Goal: Information Seeking & Learning: Learn about a topic

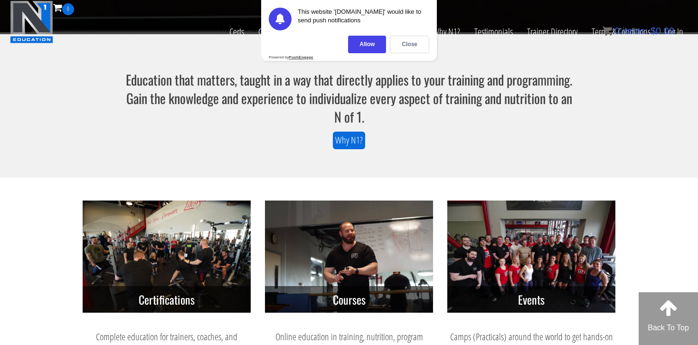
scroll to position [255, 0]
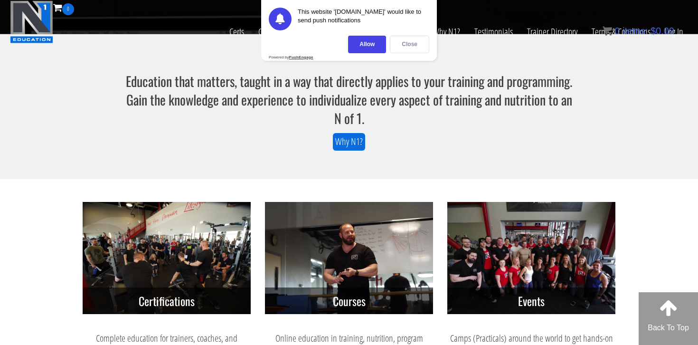
click at [414, 45] on div "Close" at bounding box center [409, 45] width 39 height 18
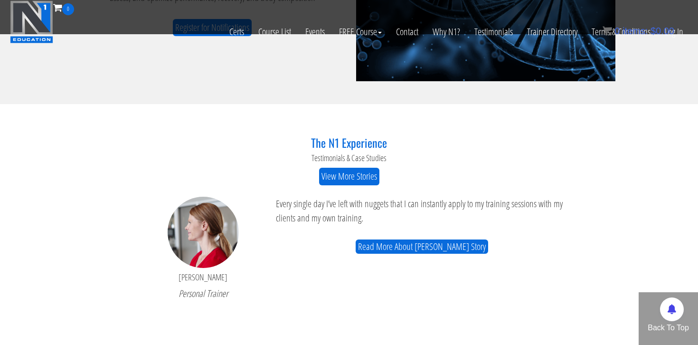
scroll to position [1175, 0]
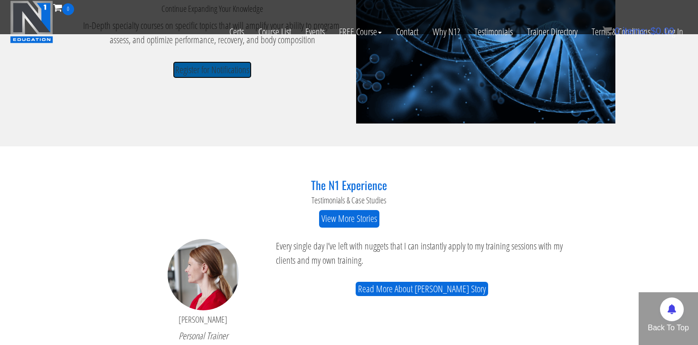
click at [224, 71] on link "Register for Notifications" at bounding box center [212, 70] width 79 height 18
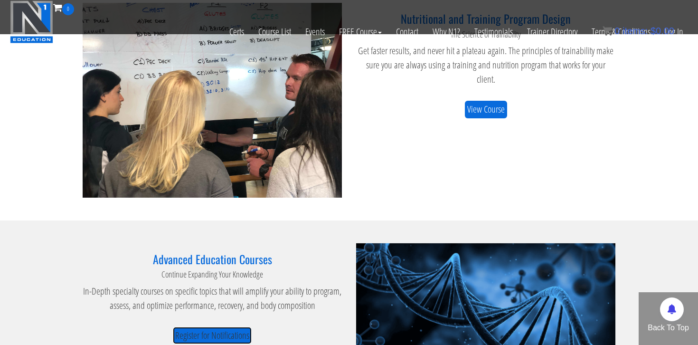
scroll to position [887, 0]
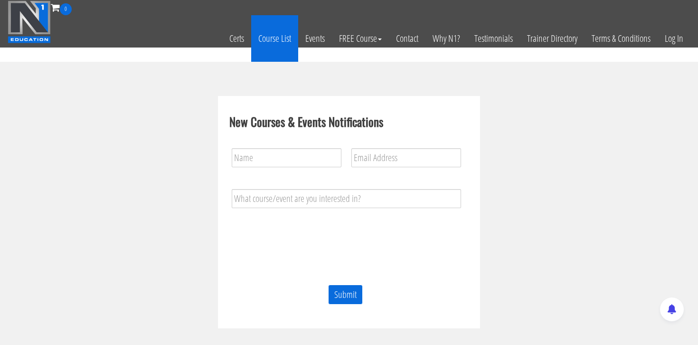
click at [278, 38] on link "Course List" at bounding box center [274, 38] width 47 height 47
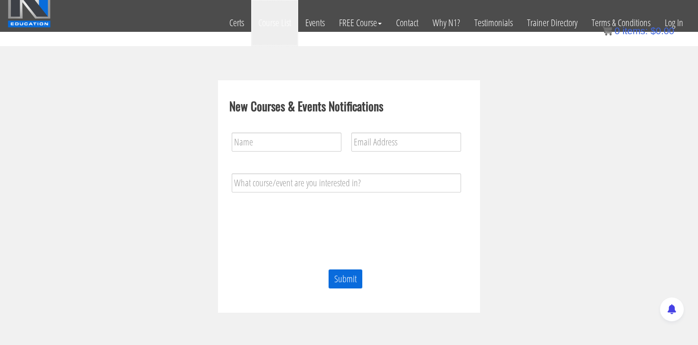
scroll to position [22, 0]
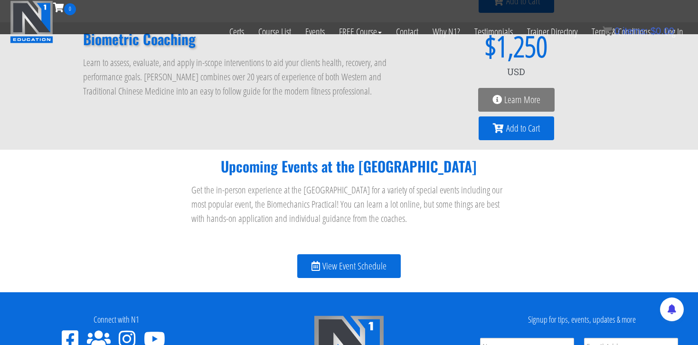
scroll to position [994, 0]
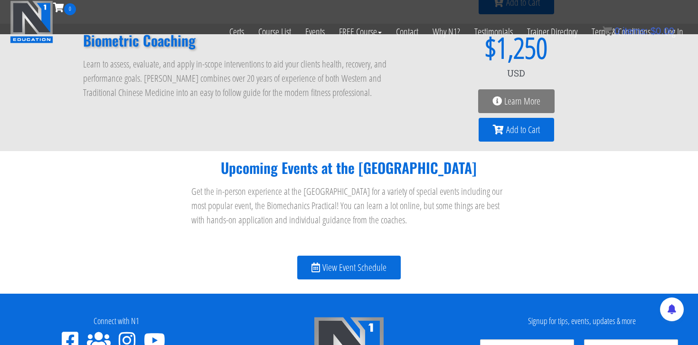
click at [536, 99] on span "Learn More" at bounding box center [522, 100] width 36 height 9
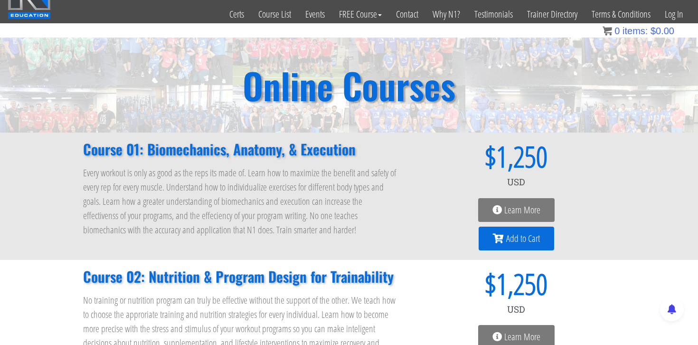
scroll to position [0, 0]
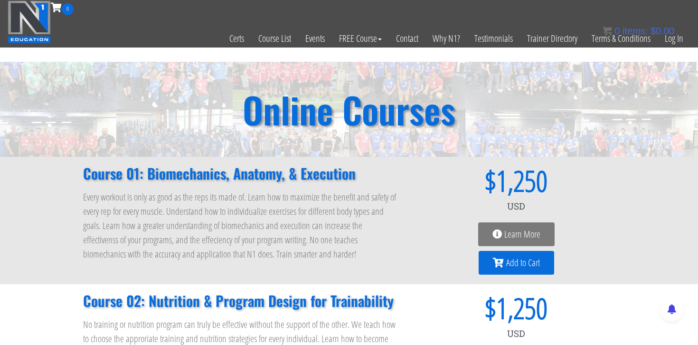
click at [33, 30] on img at bounding box center [29, 21] width 43 height 43
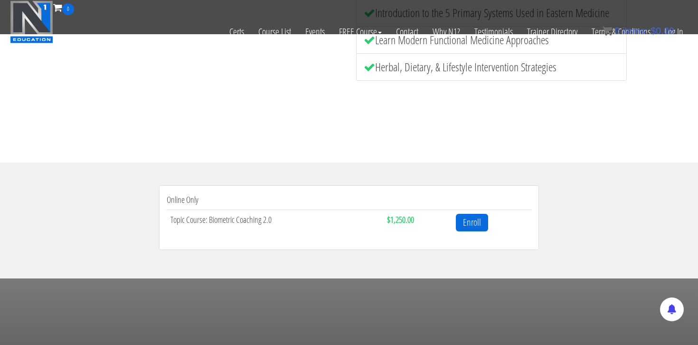
scroll to position [251, 0]
